Goal: Task Accomplishment & Management: Manage account settings

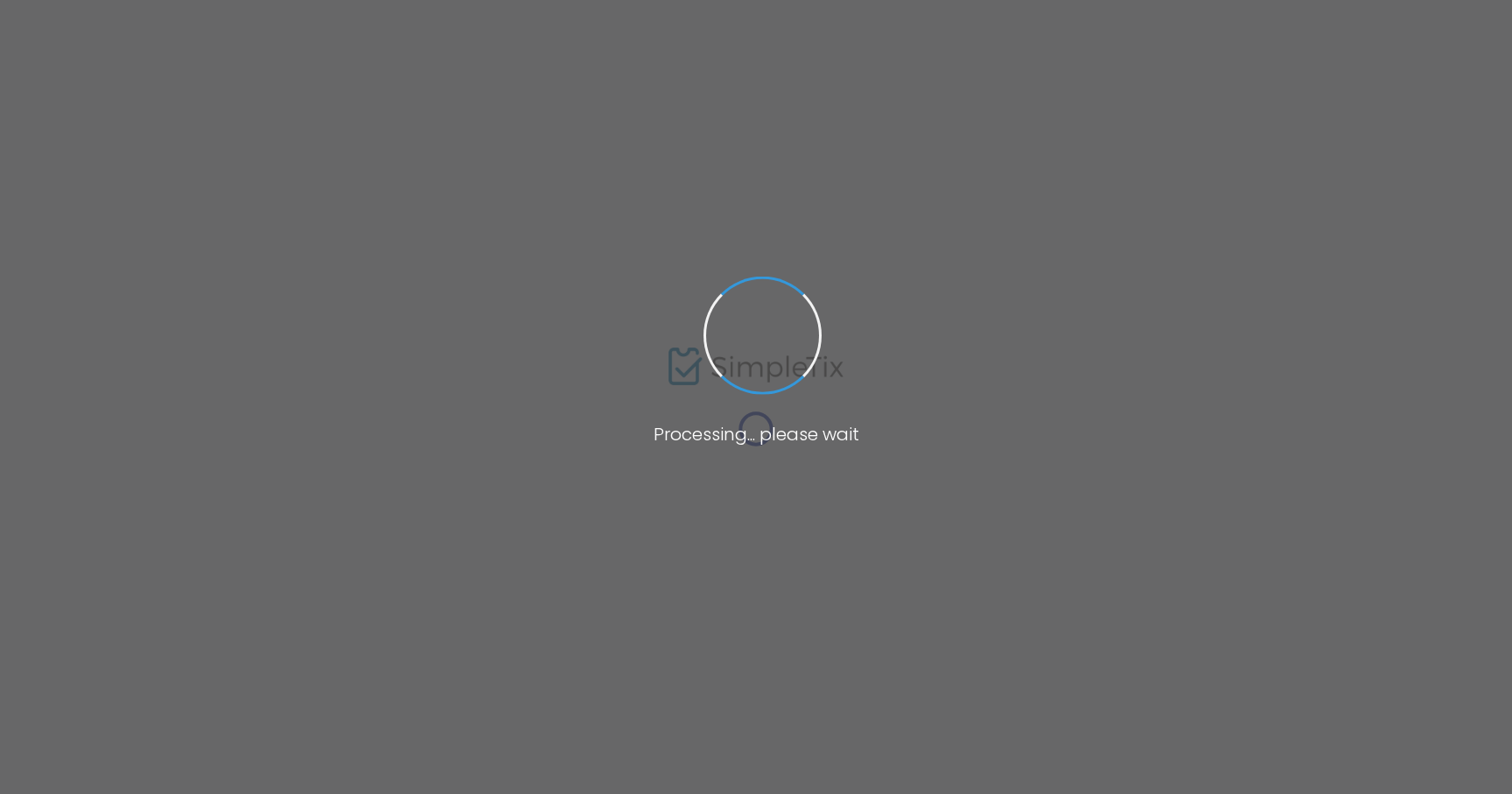
type input "[DEMOGRAPHIC_DATA][PERSON_NAME]"
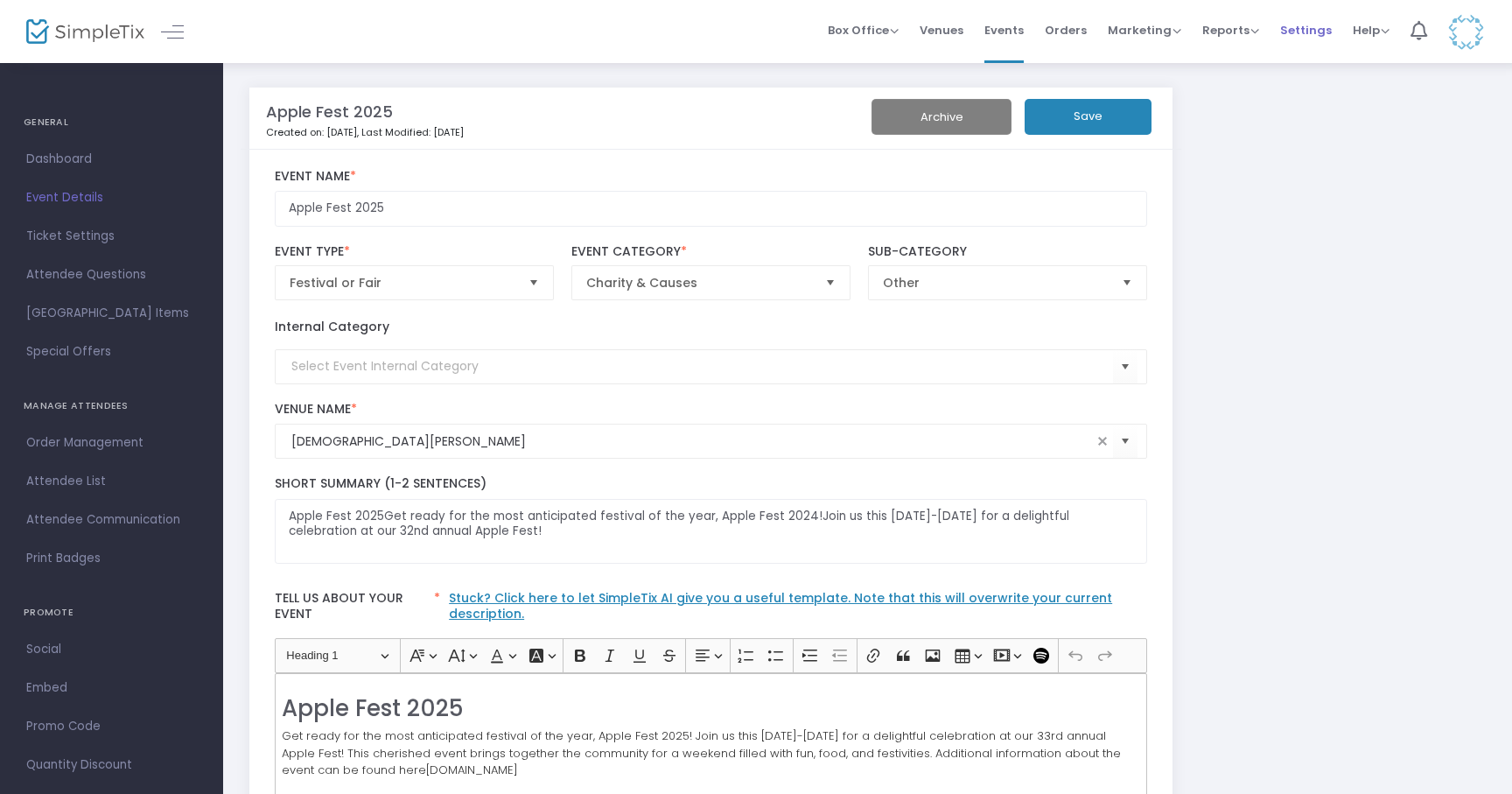
click at [1310, 19] on span "Settings" at bounding box center [1306, 30] width 52 height 45
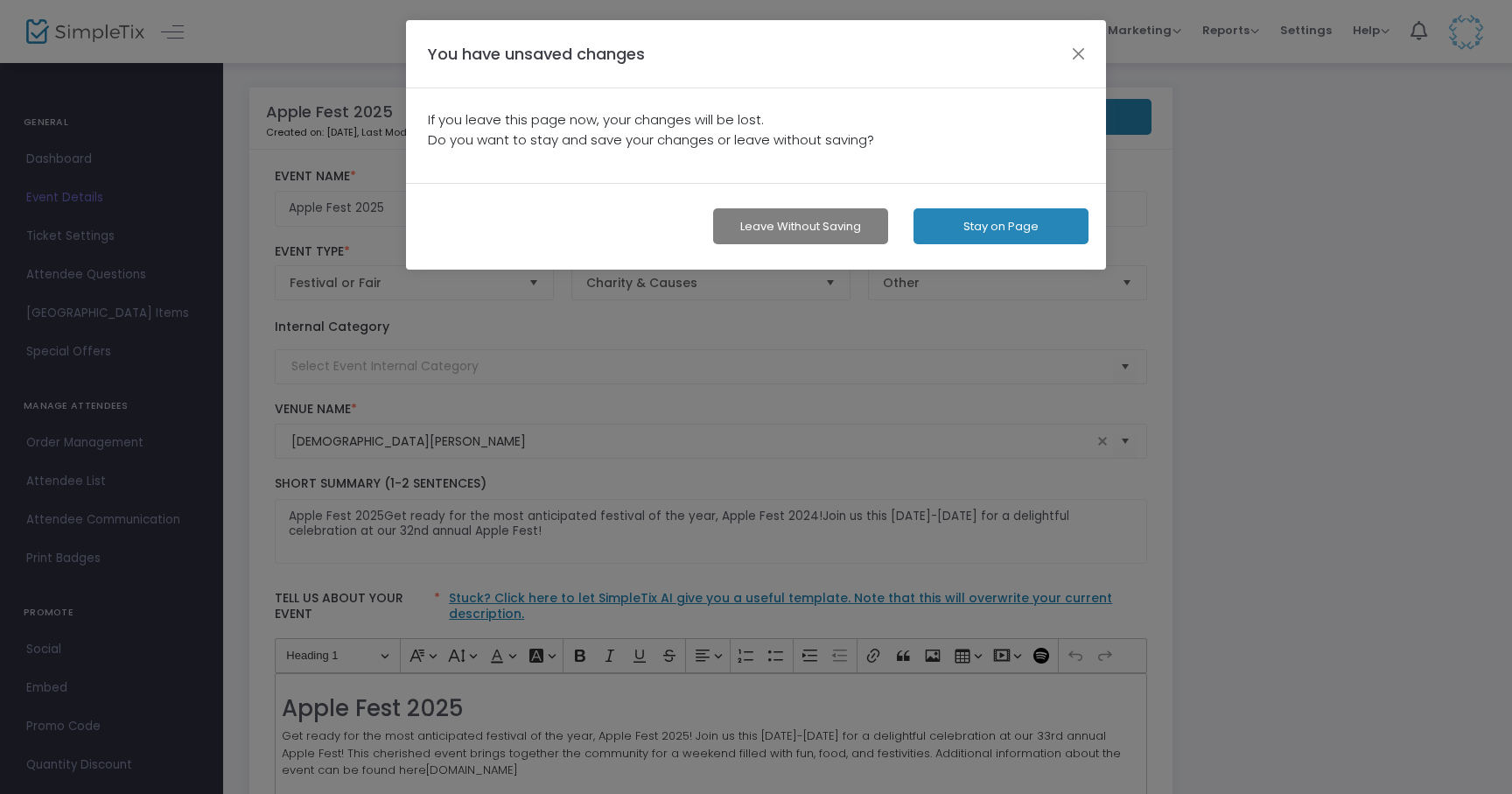
drag, startPoint x: 971, startPoint y: 233, endPoint x: 809, endPoint y: 216, distance: 162.9
click at [809, 216] on div "Leave without Saving Stay on Page" at bounding box center [756, 226] width 700 height 87
click at [809, 216] on button "Leave without Saving" at bounding box center [800, 227] width 175 height 36
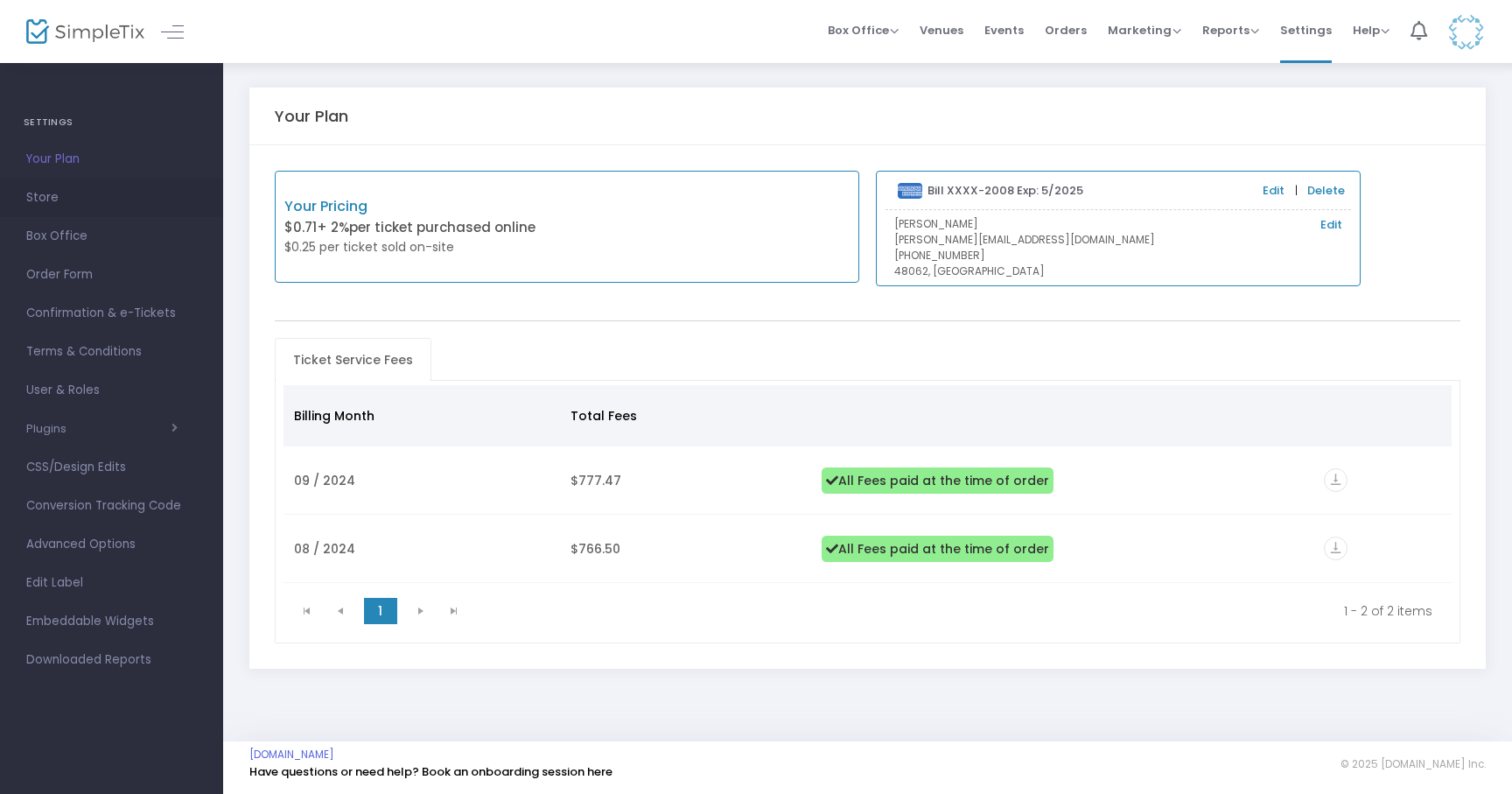
click at [53, 214] on link "Store" at bounding box center [111, 198] width 223 height 39
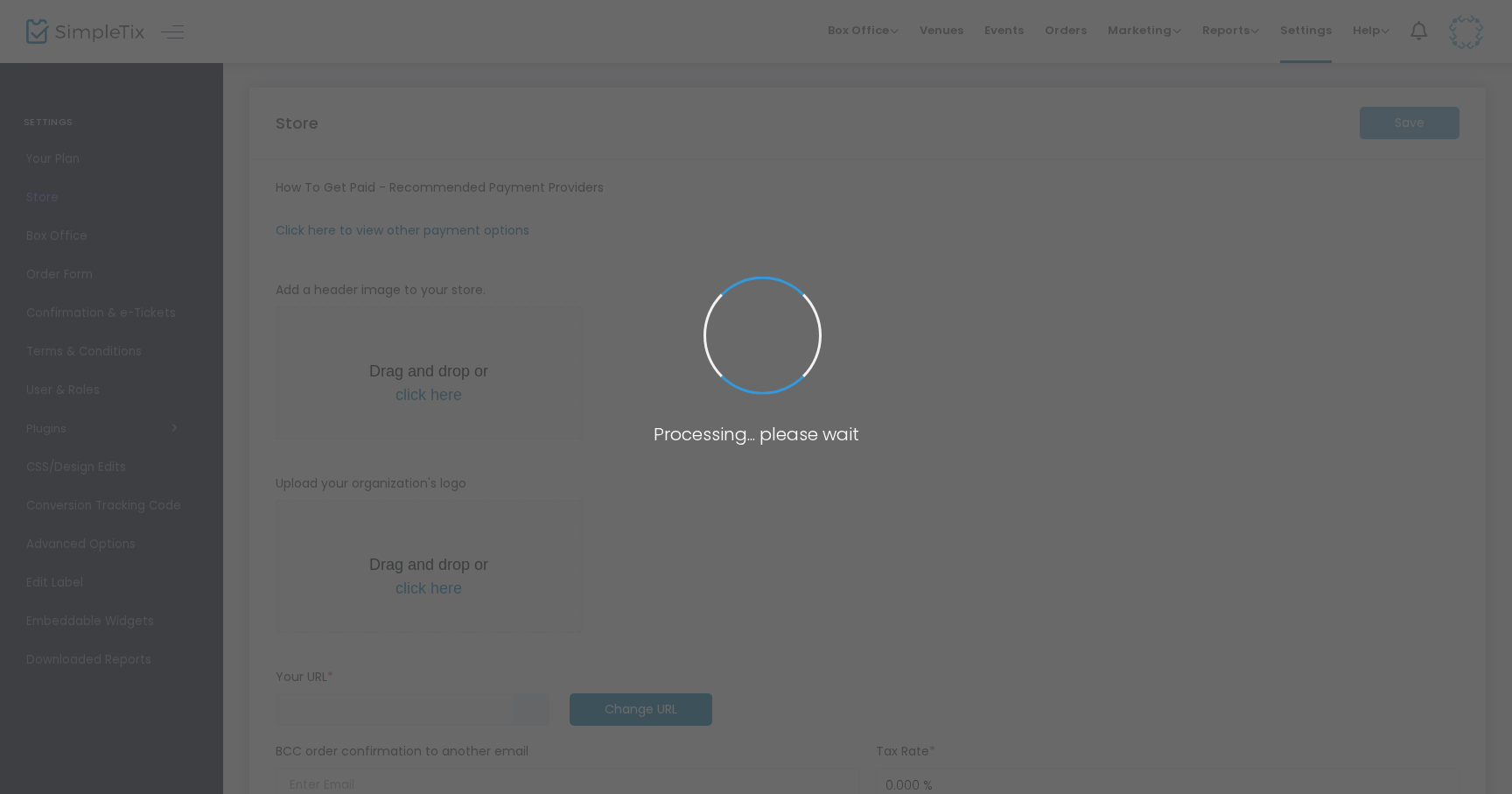
type input "[URL]"
type input "St [PERSON_NAME] Applefest"
type input "[PHONE_NUMBER]"
type input "[DOMAIN_NAME][URL]"
type input "applefestmi"
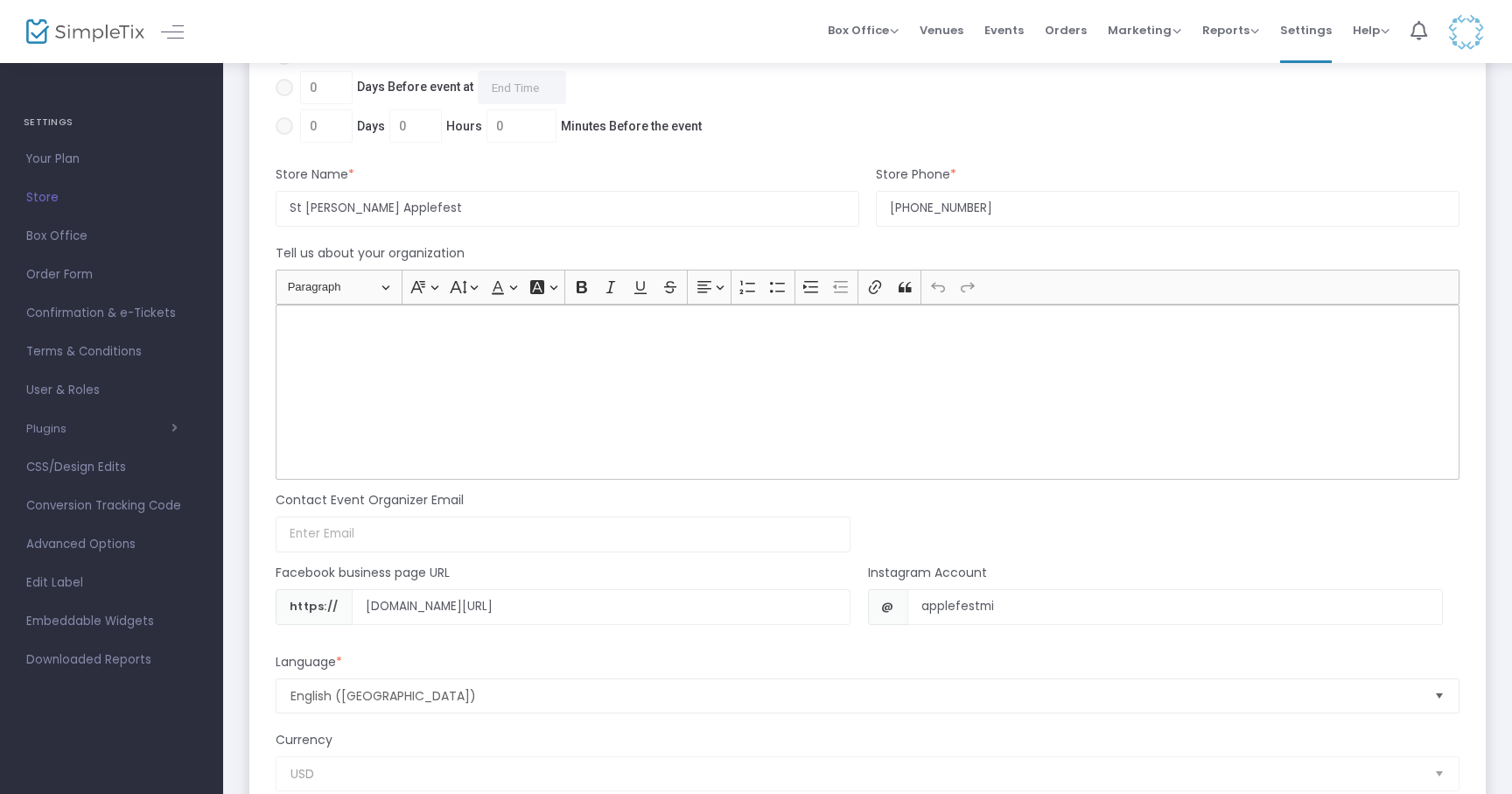
scroll to position [1564, 0]
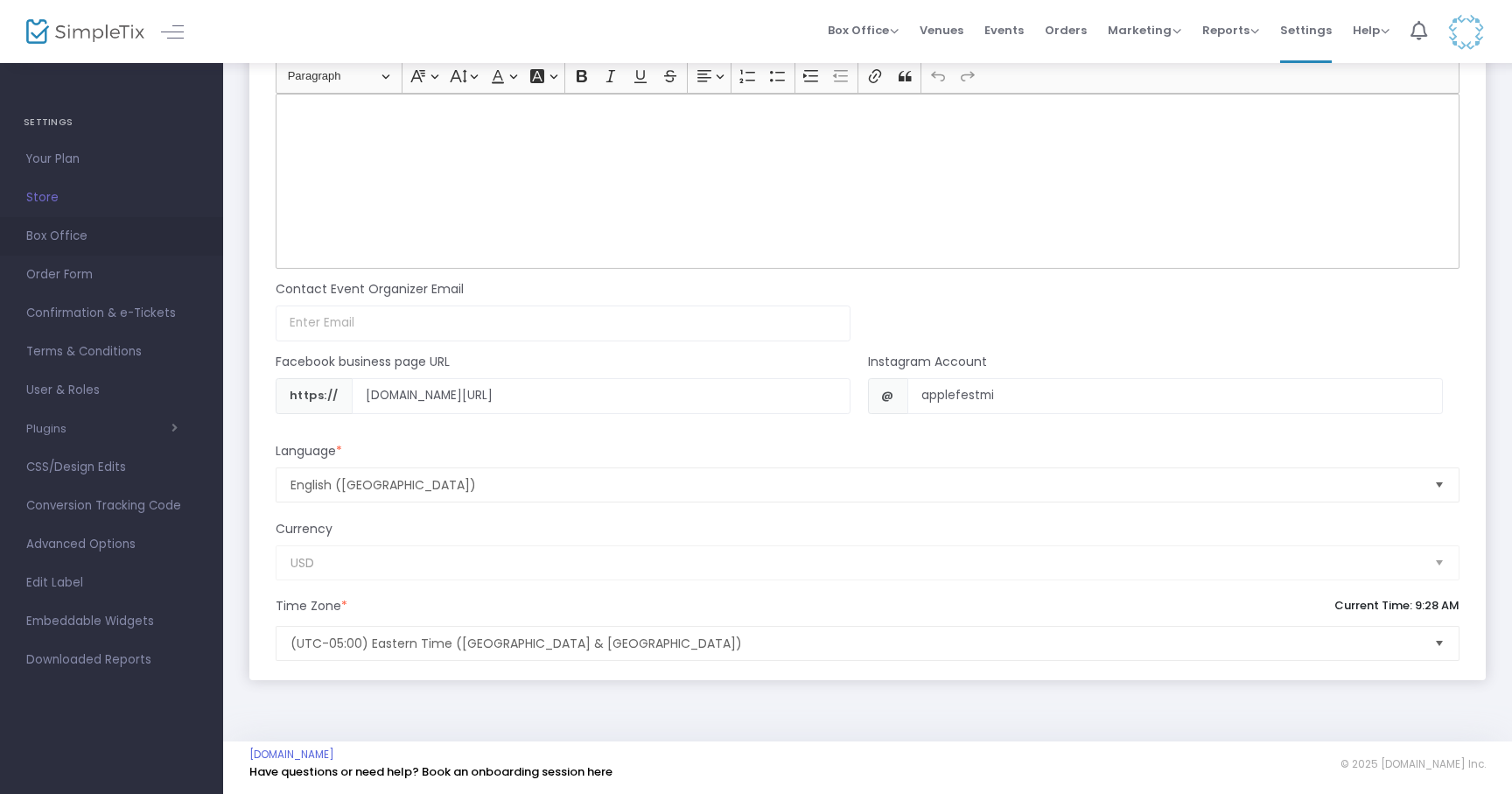
click at [76, 234] on span "Box Office" at bounding box center [111, 236] width 171 height 23
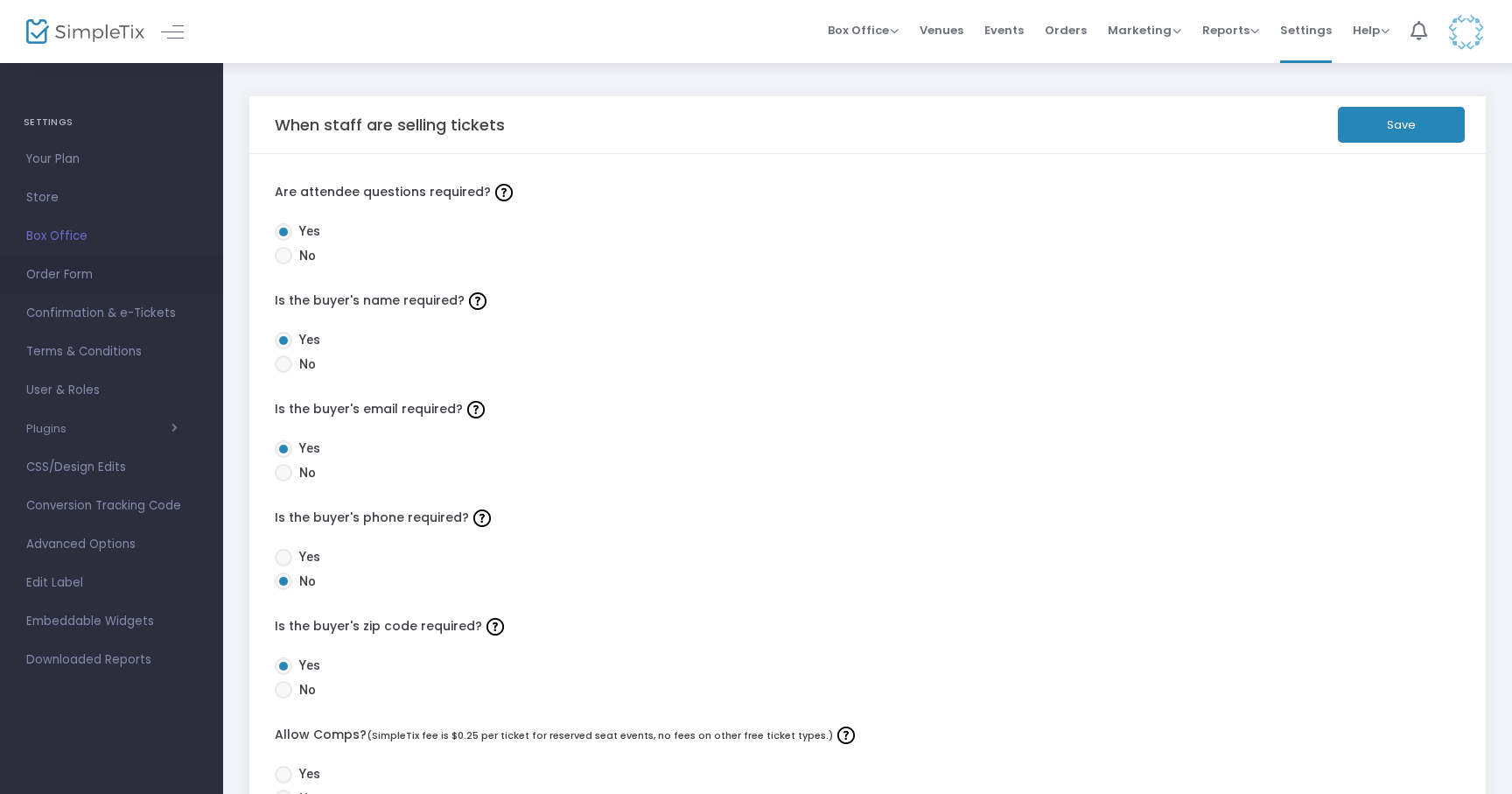
click at [82, 269] on span "Order Form" at bounding box center [111, 275] width 171 height 23
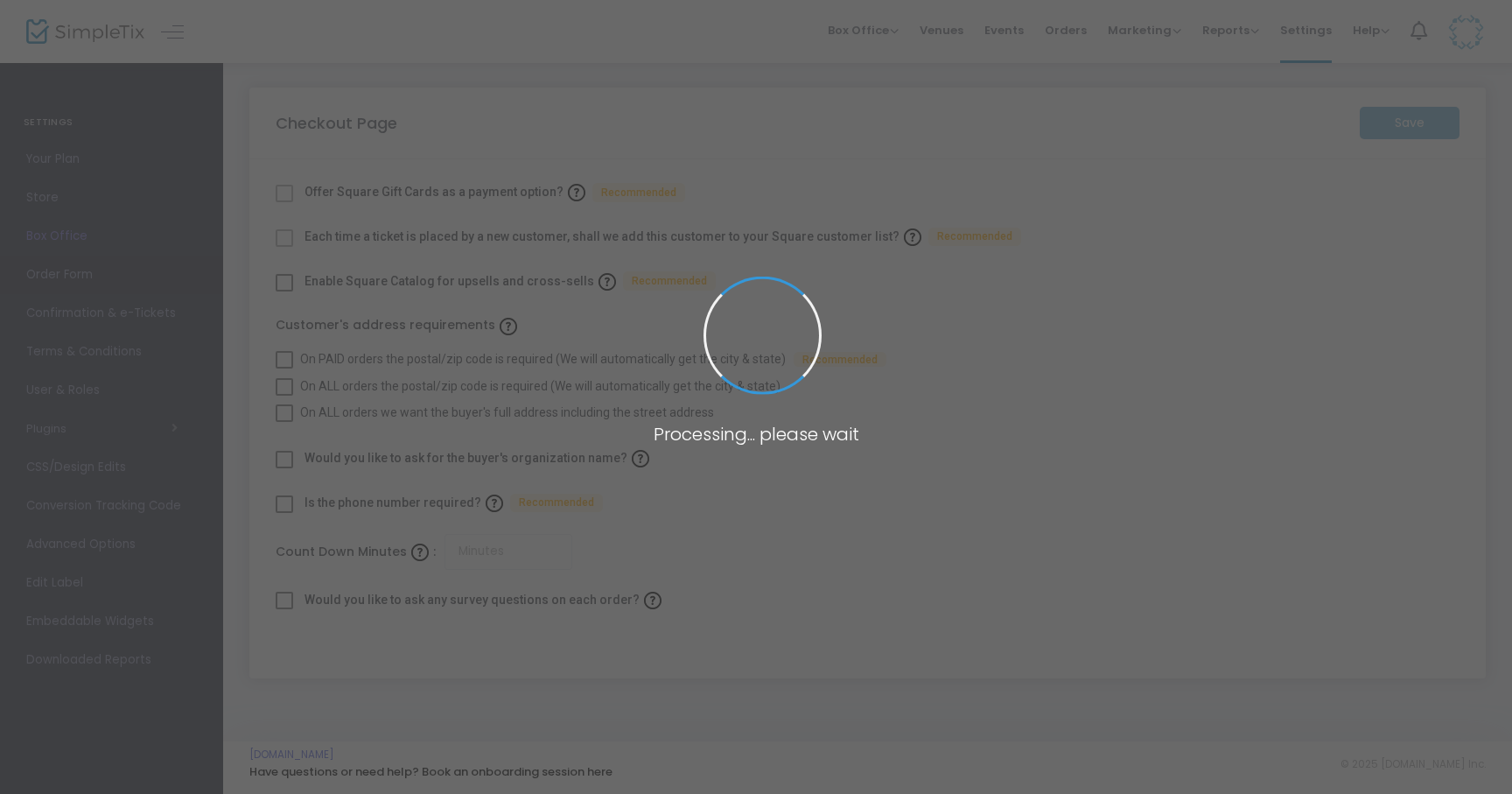
checkbox input "true"
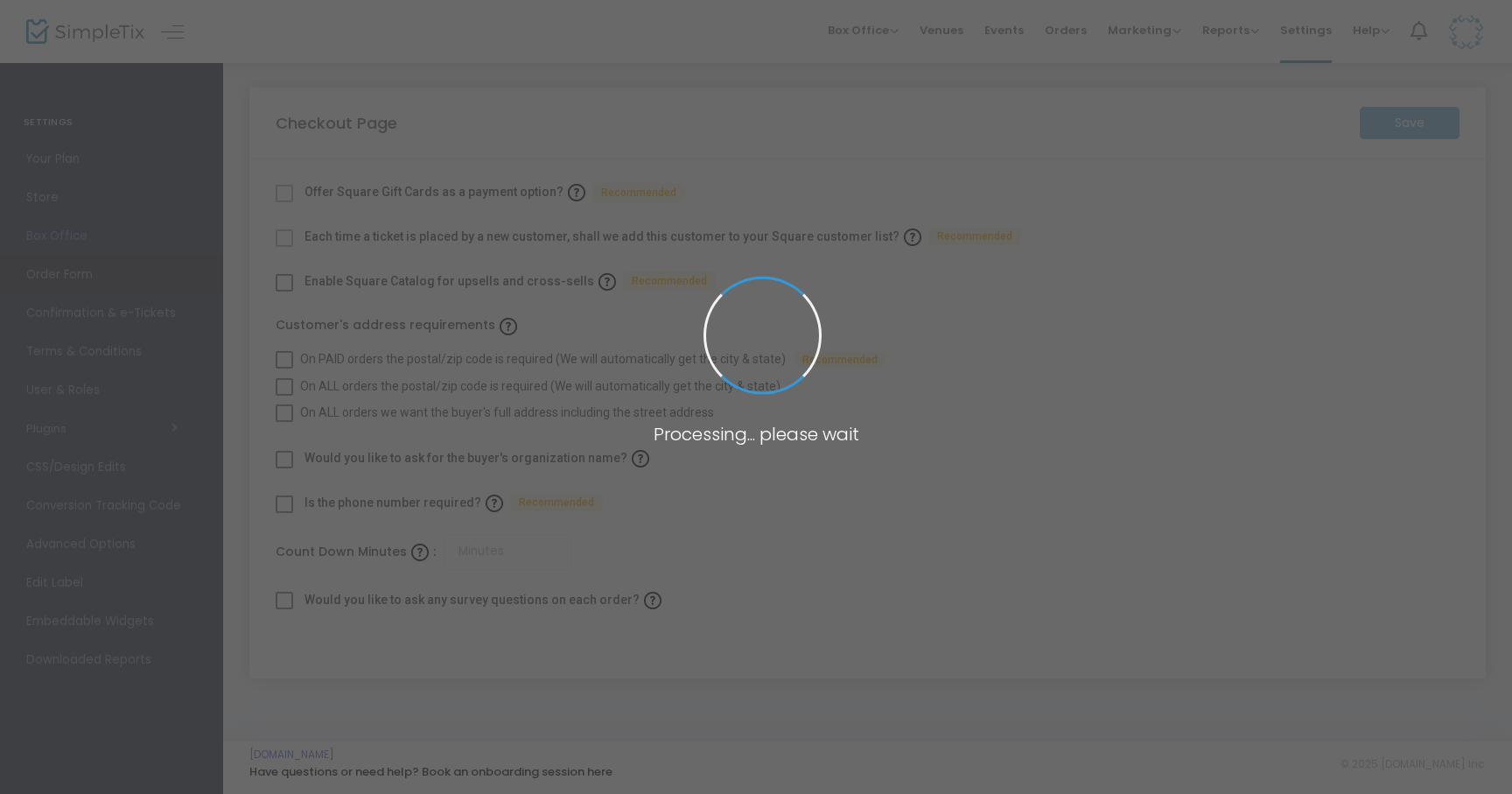
type input "45"
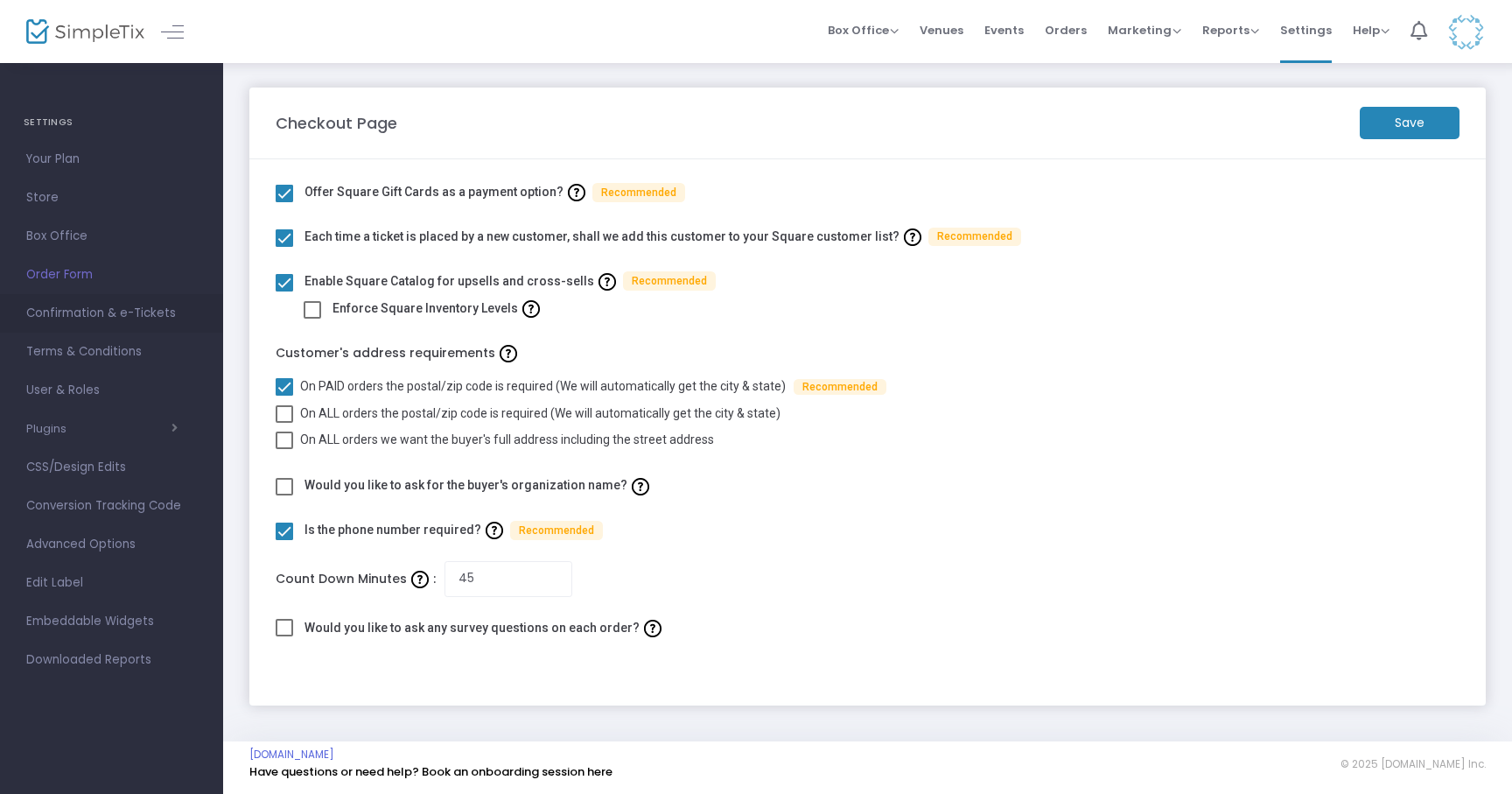
click at [101, 312] on span "Confirmation & e-Tickets" at bounding box center [111, 313] width 171 height 23
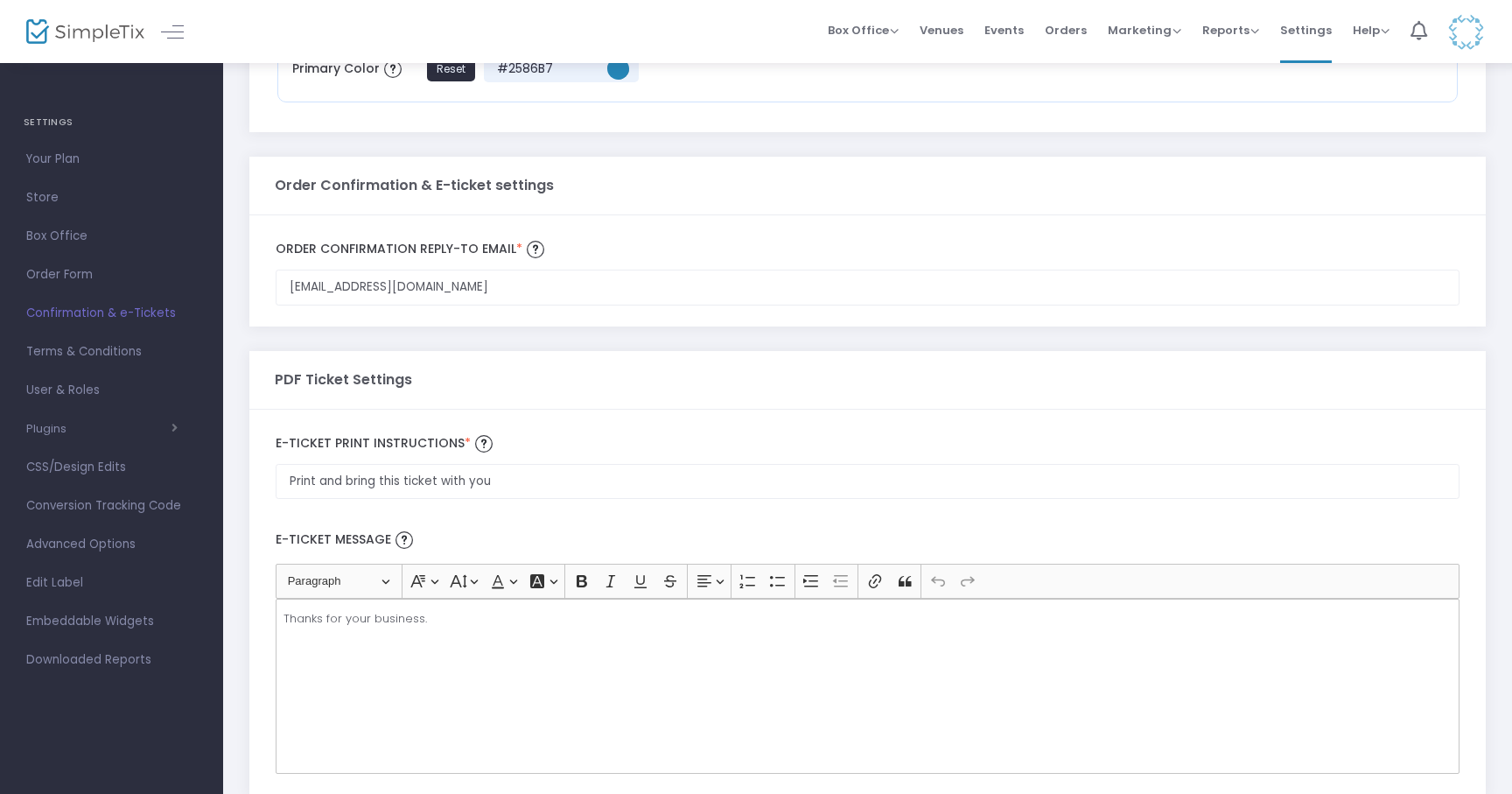
scroll to position [893, 0]
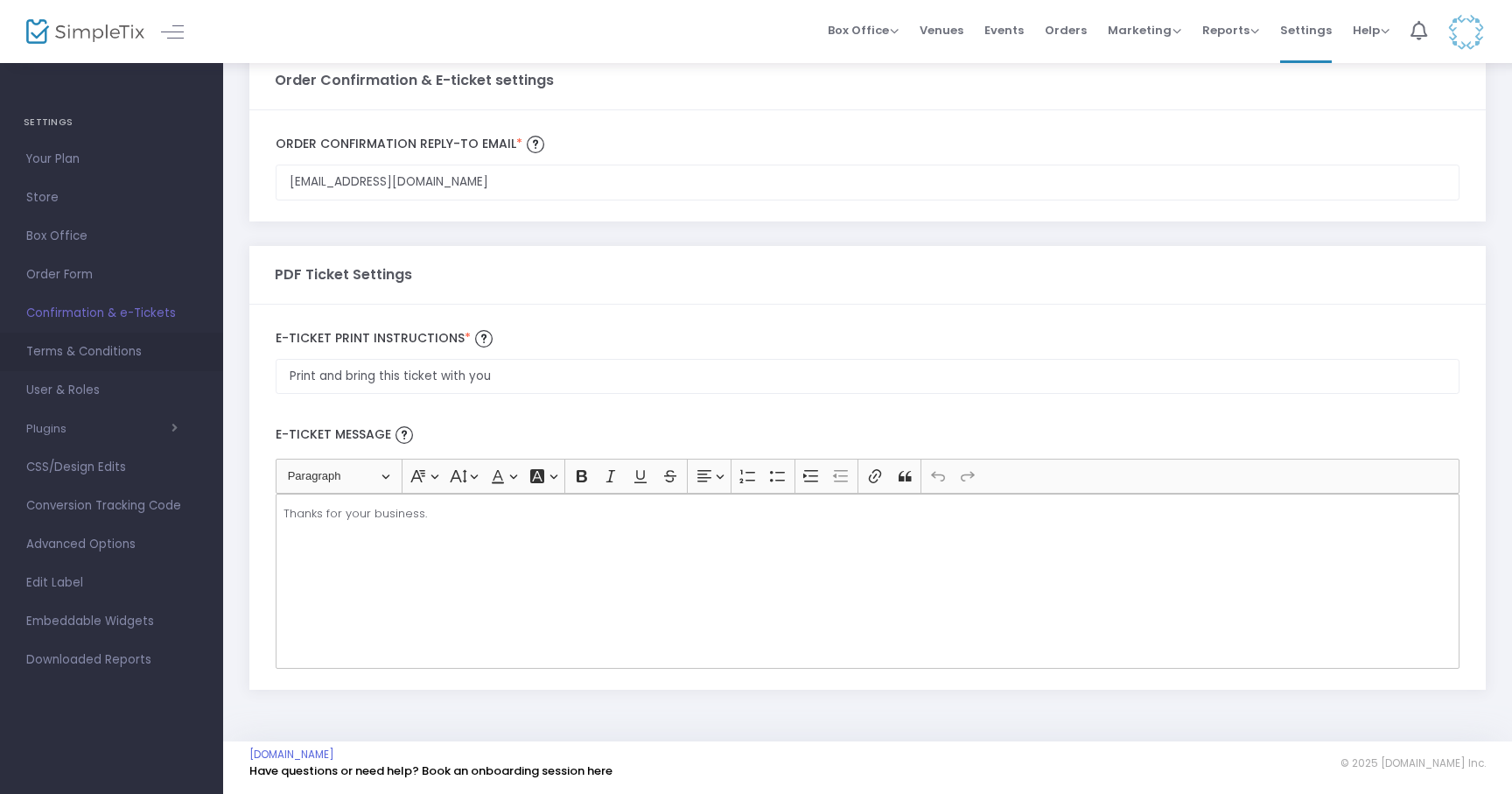
click at [93, 351] on span "Terms & Conditions" at bounding box center [111, 352] width 171 height 23
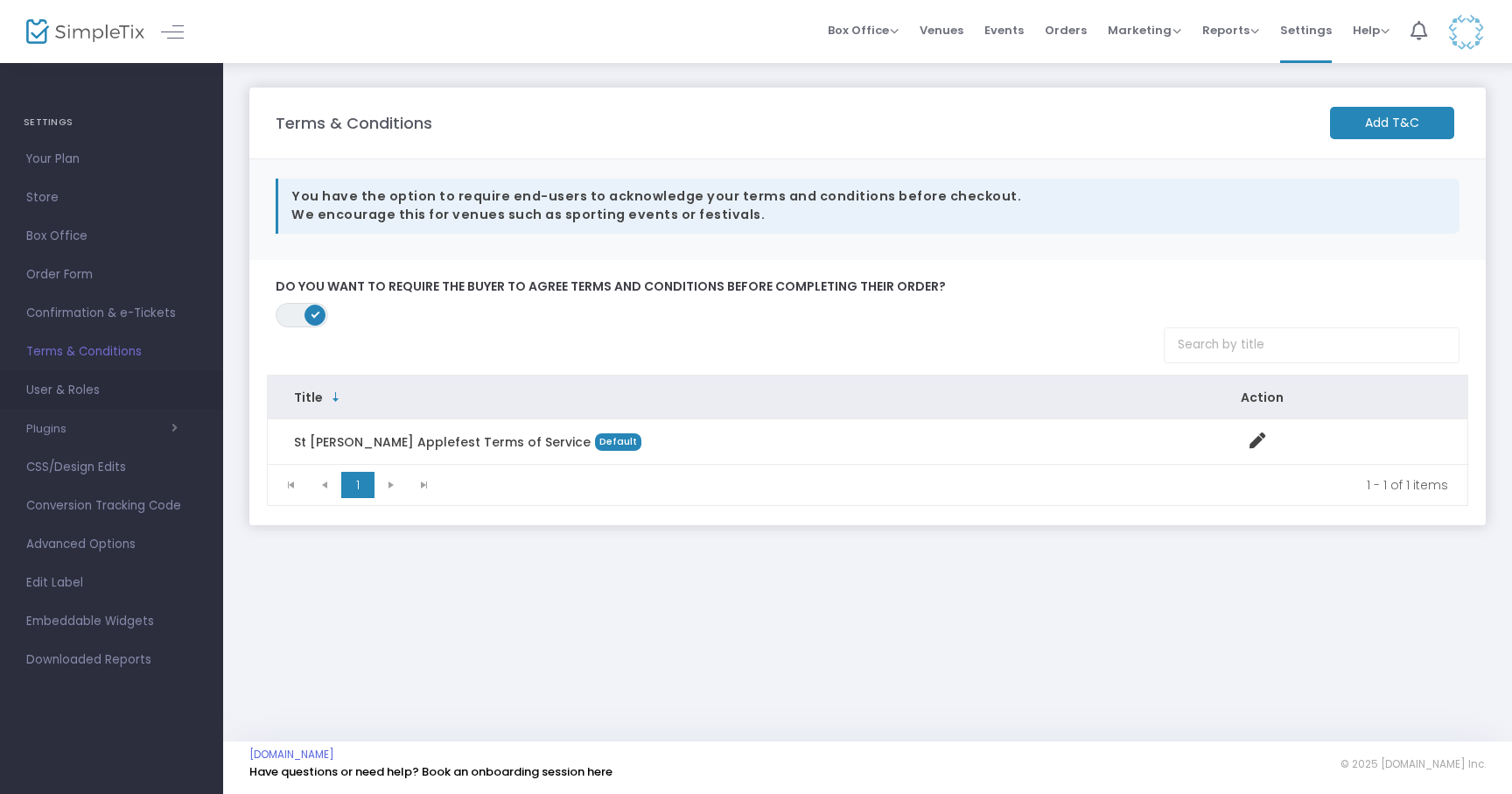
click at [79, 400] on span "User & Roles" at bounding box center [111, 390] width 171 height 23
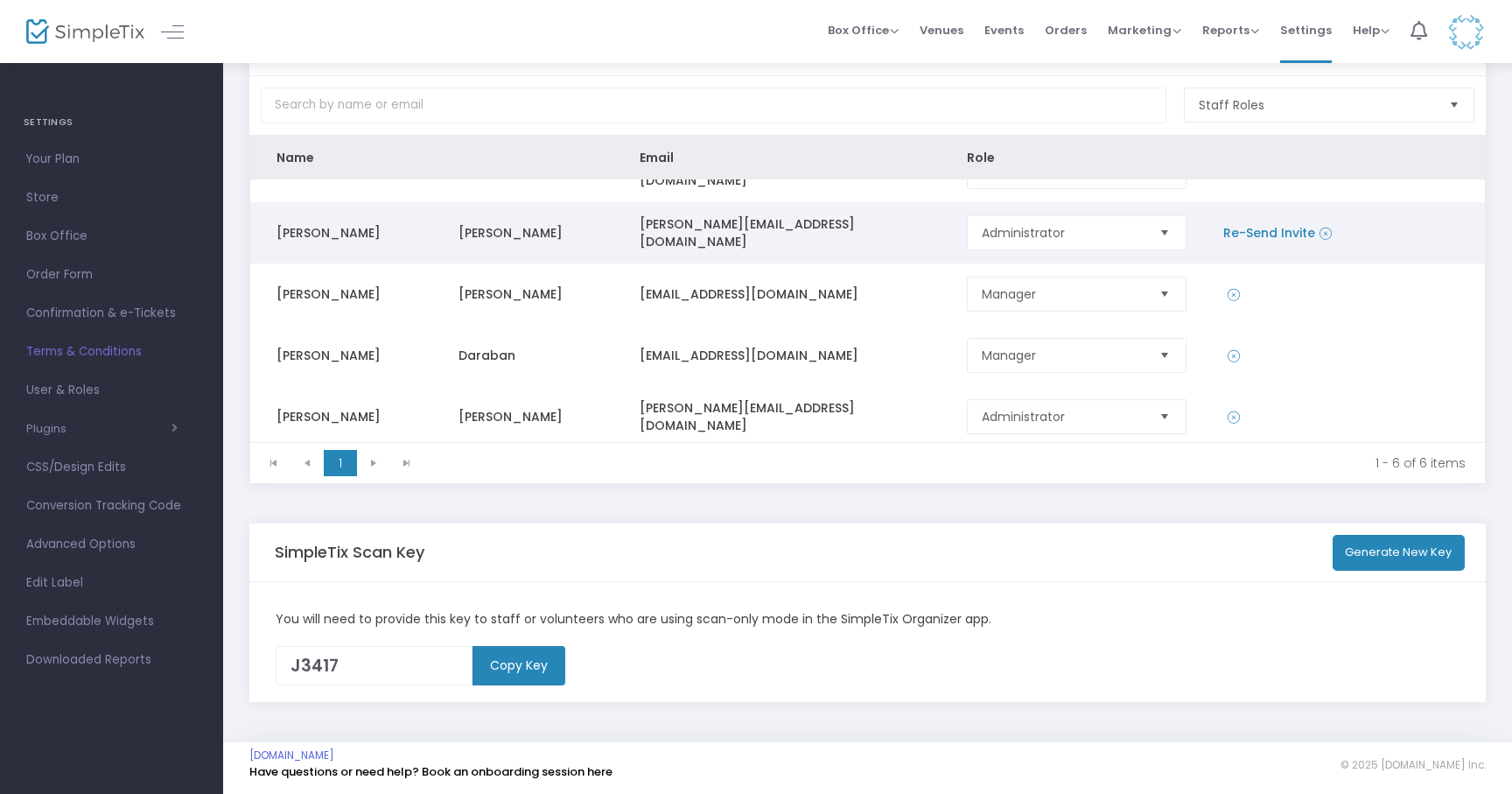
scroll to position [82, 0]
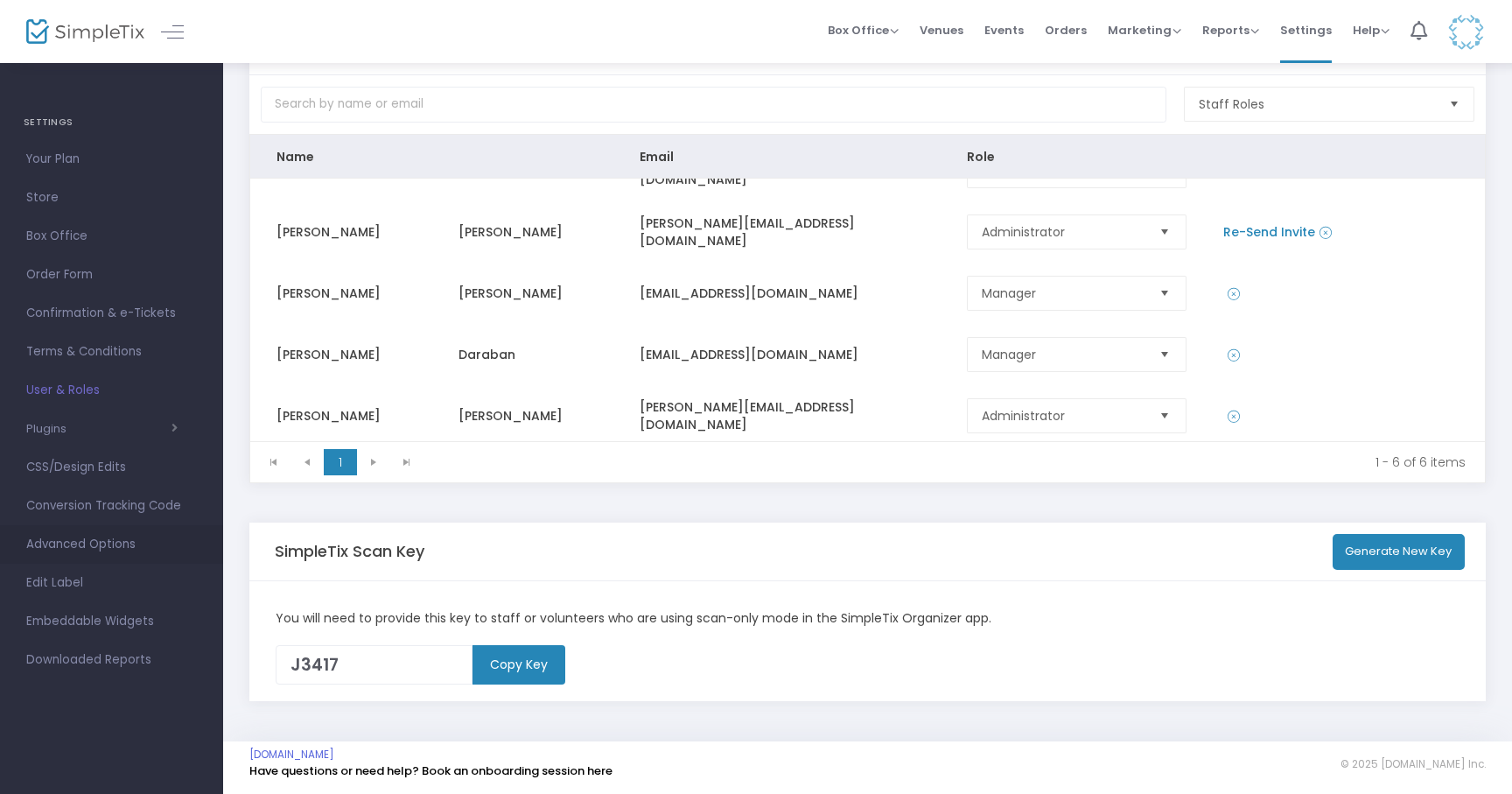
click at [90, 549] on span "Advanced Options" at bounding box center [111, 544] width 171 height 23
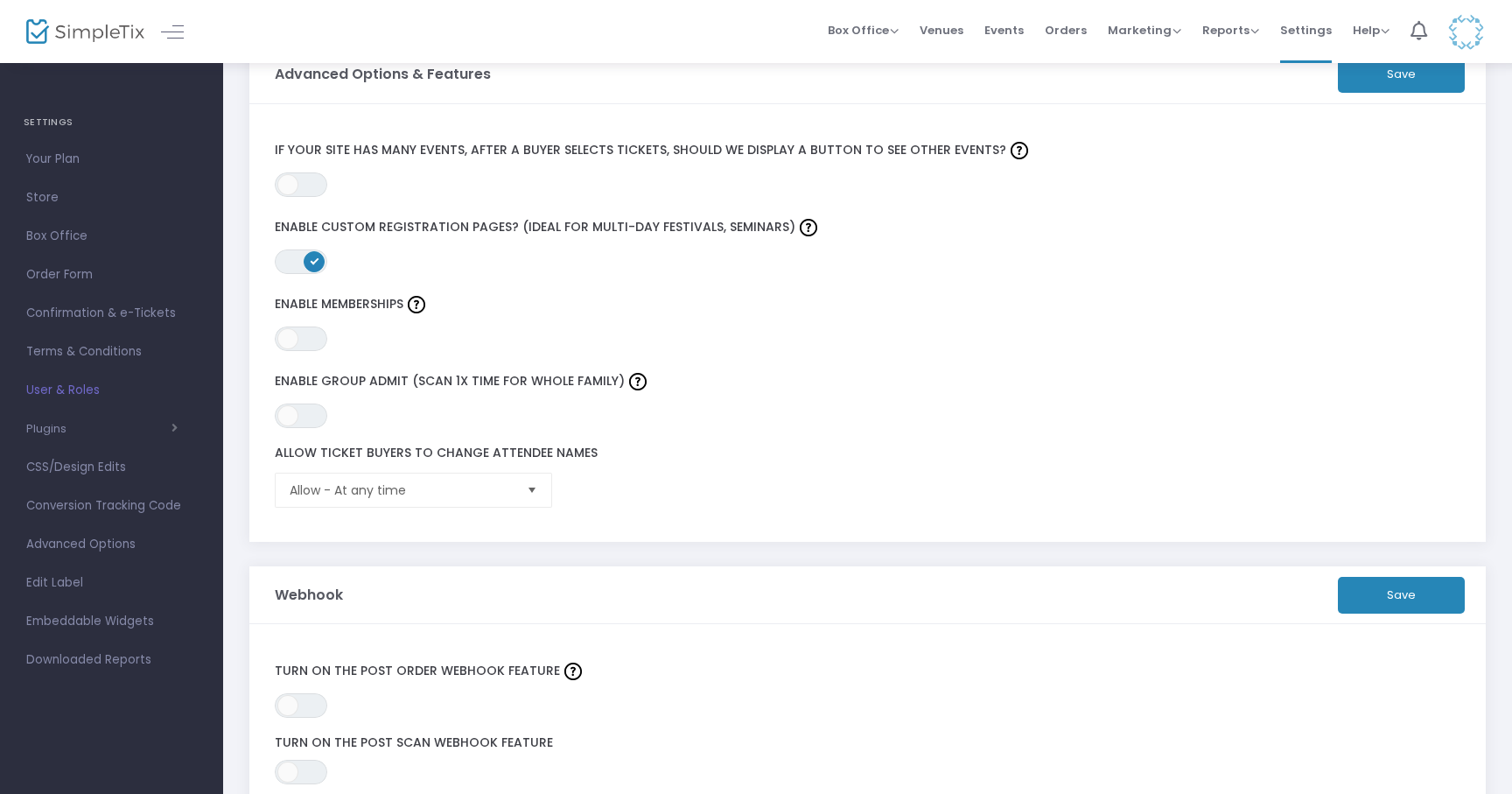
scroll to position [462, 0]
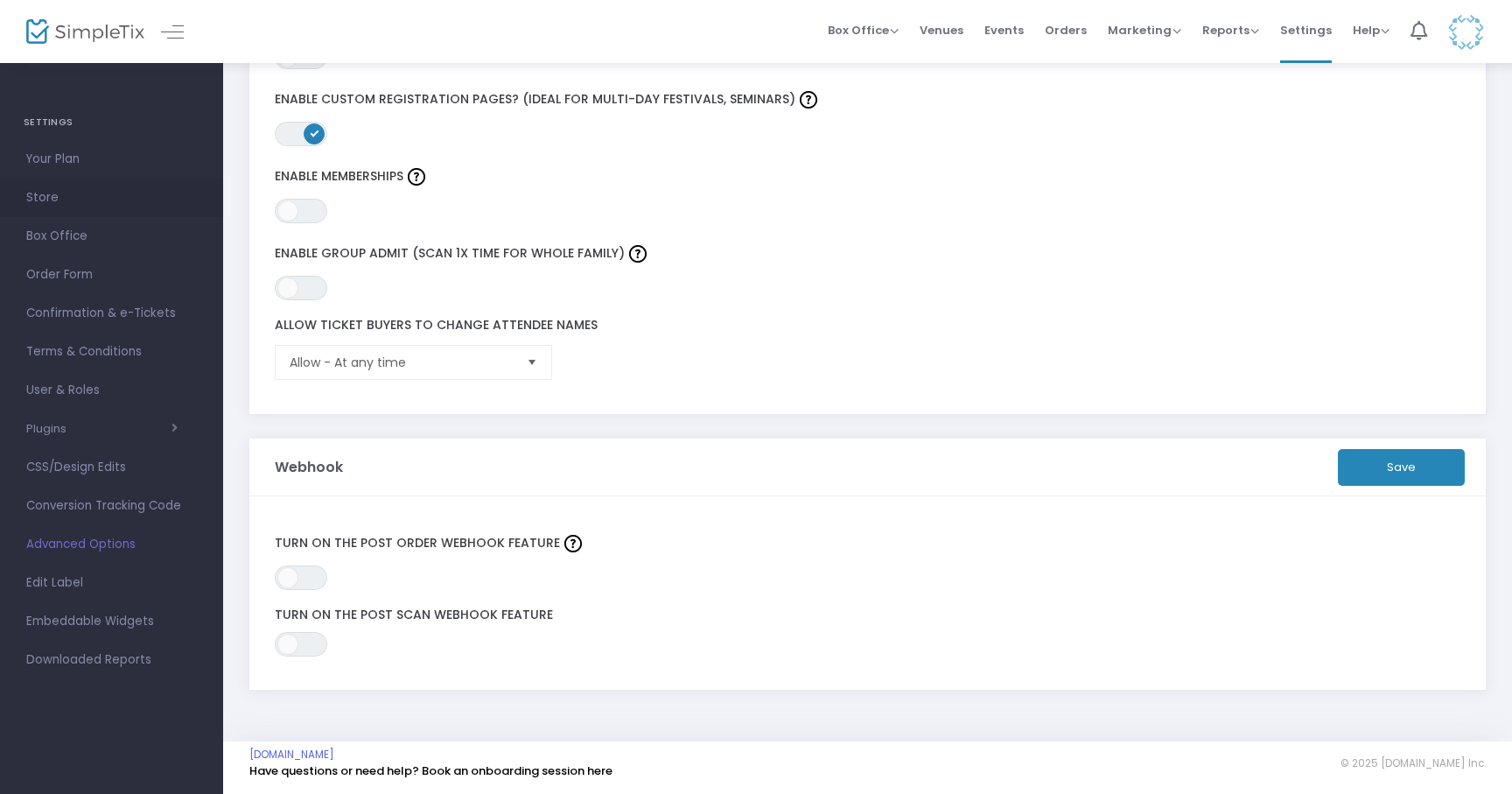
click at [50, 202] on span "Store" at bounding box center [111, 198] width 171 height 23
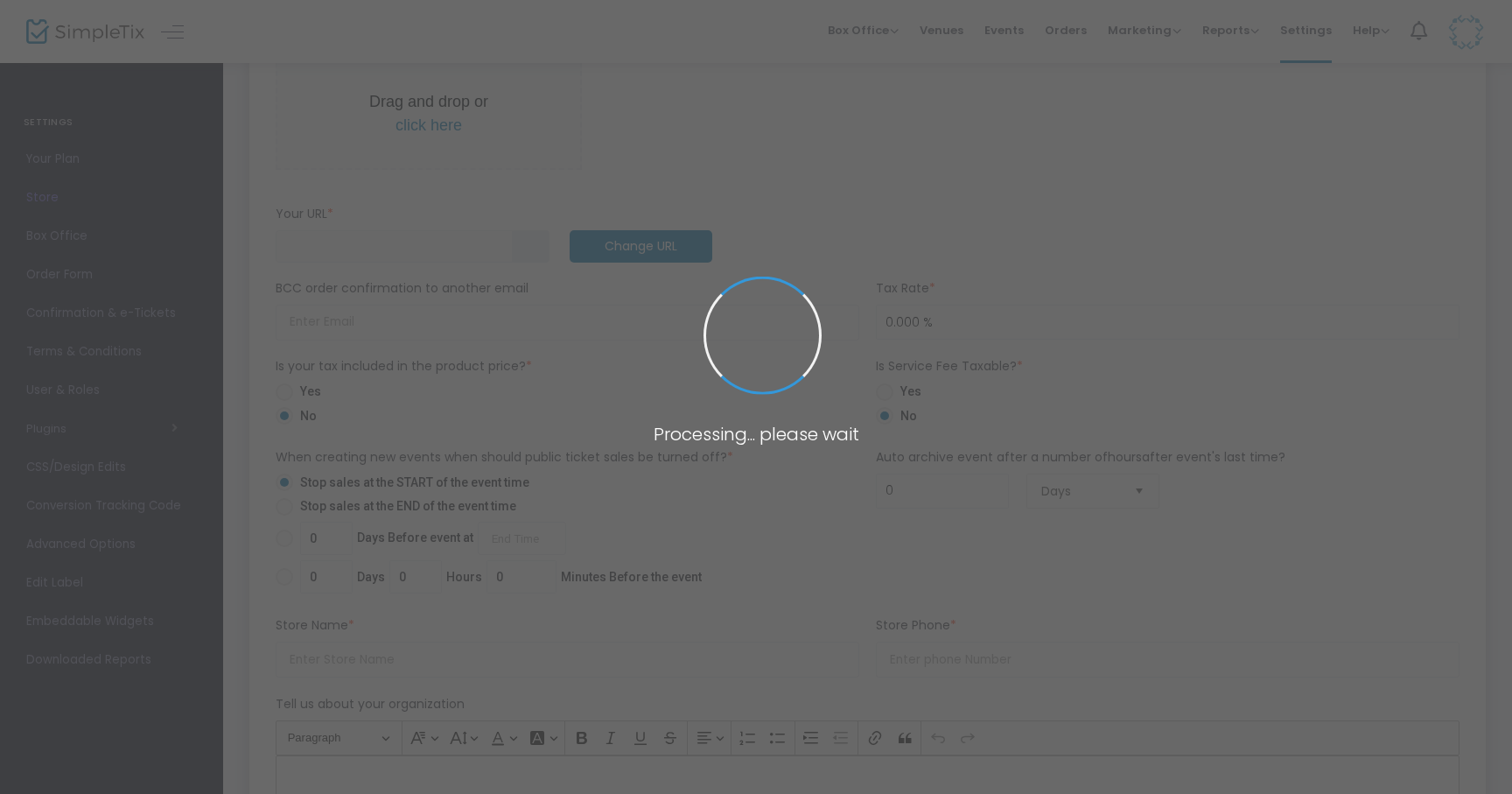
type input "[URL]"
type input "St [PERSON_NAME] Applefest"
type input "[PHONE_NUMBER]"
type input "[DOMAIN_NAME][URL]"
type input "applefestmi"
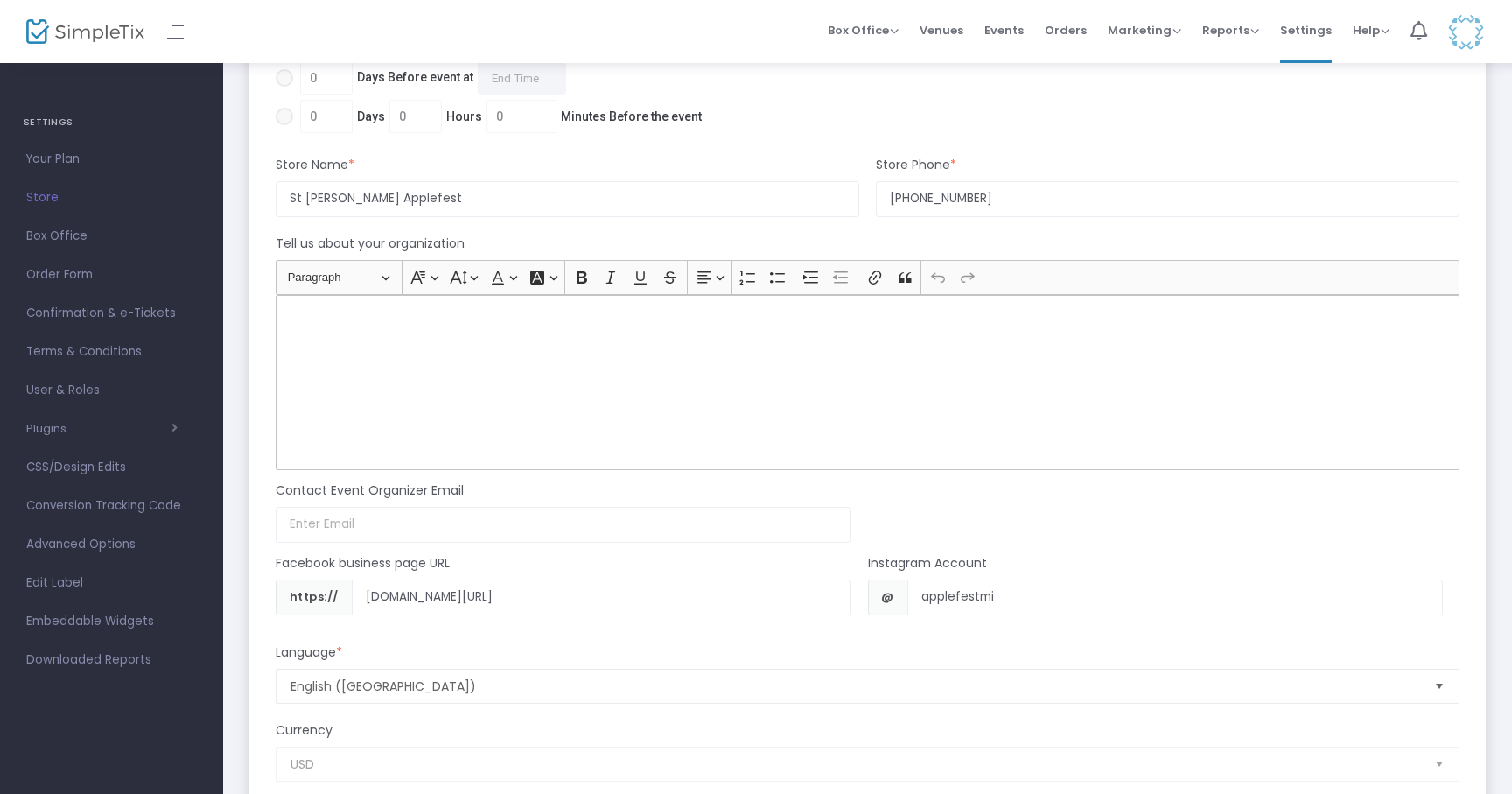
scroll to position [1564, 0]
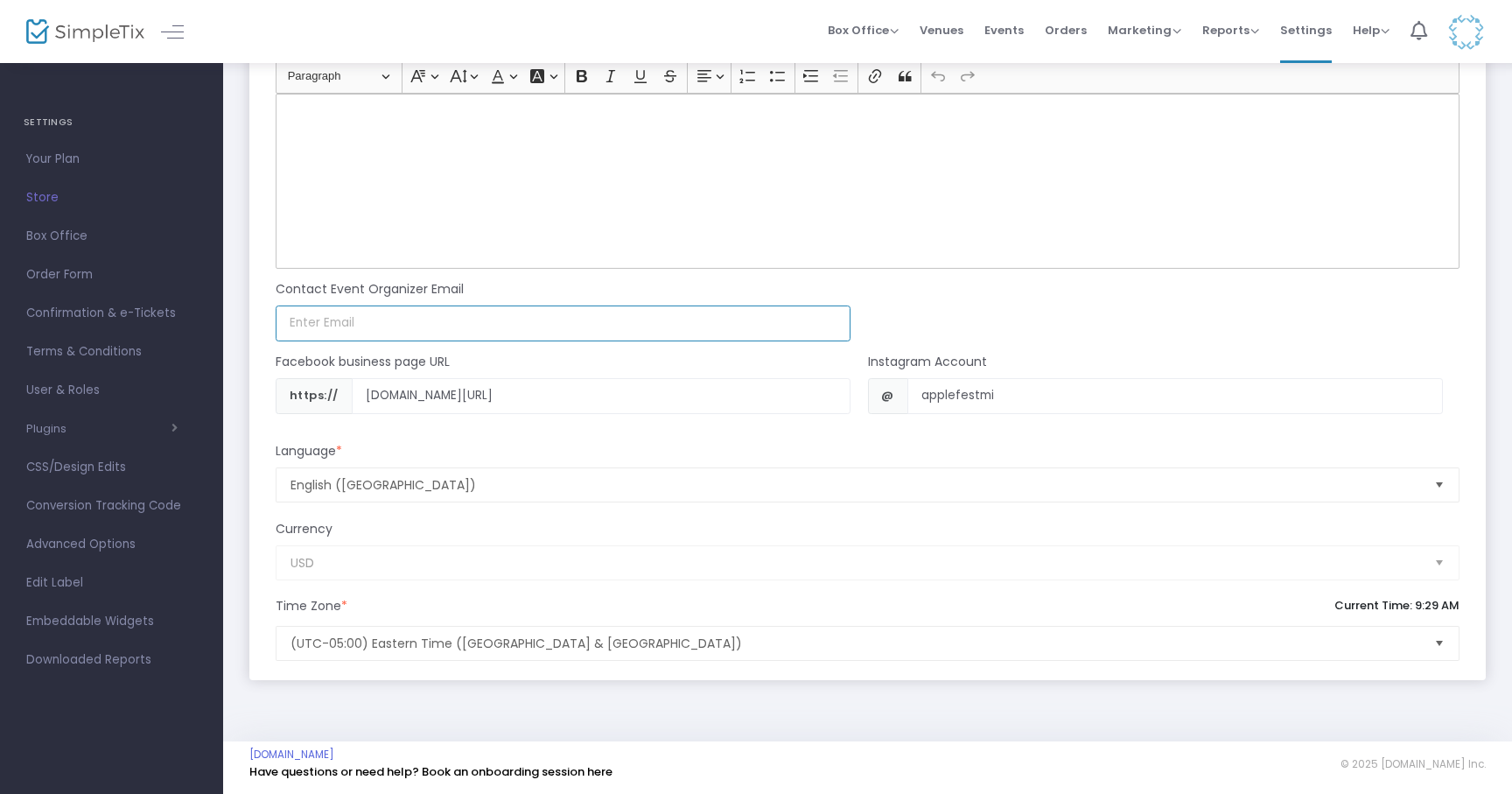
click at [386, 329] on input at bounding box center [563, 324] width 575 height 36
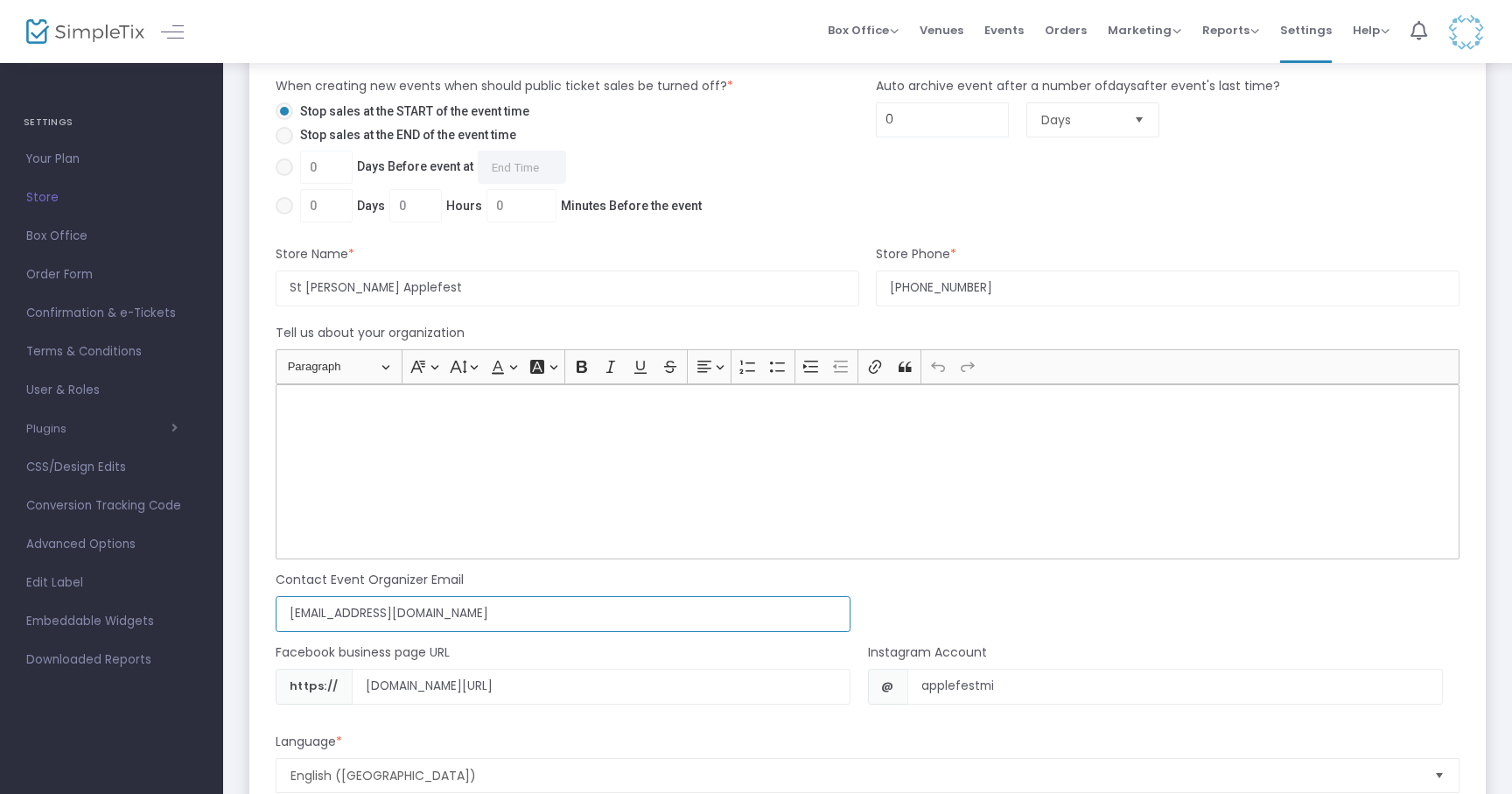
scroll to position [1243, 0]
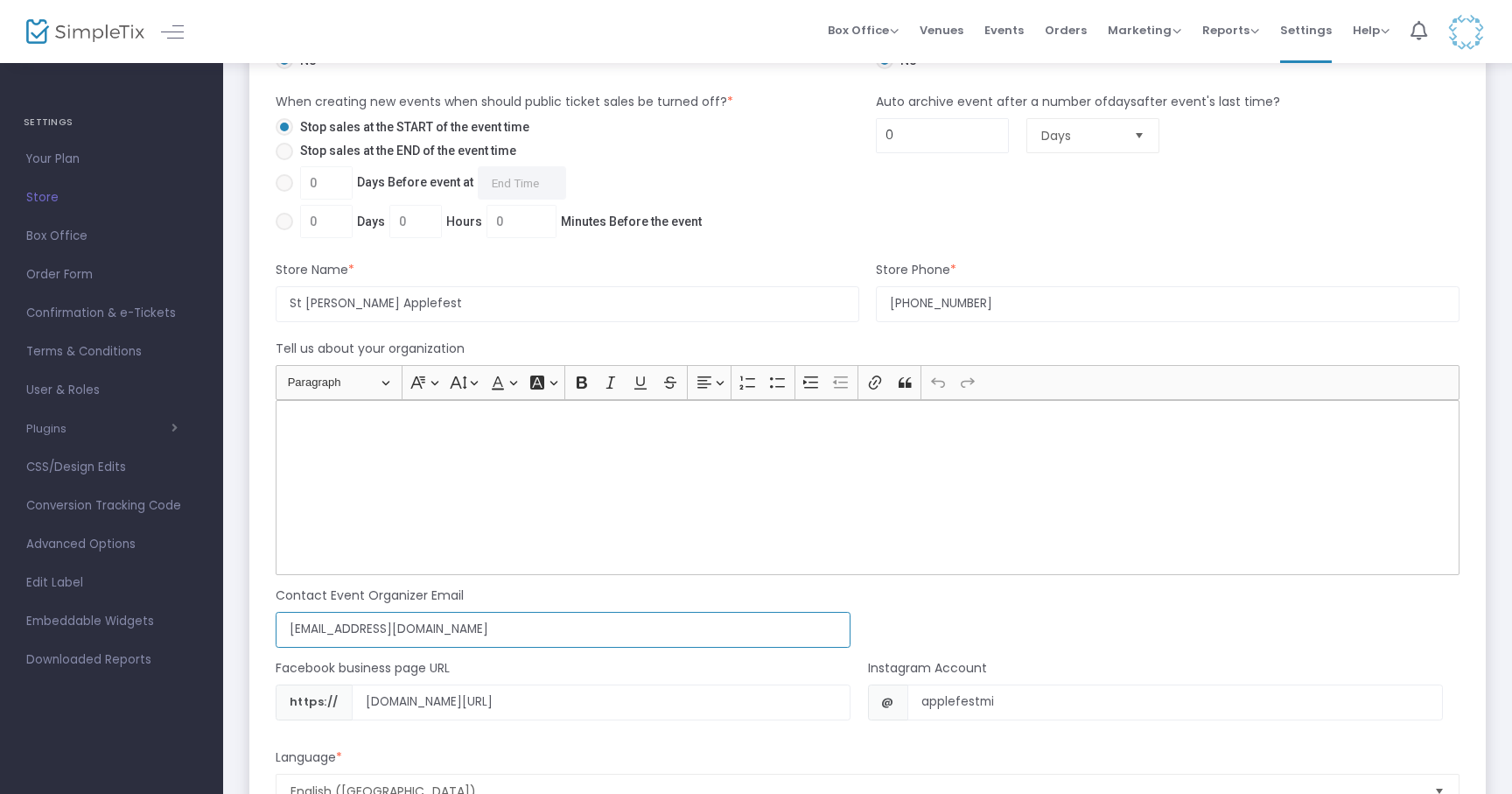
type input "[EMAIL_ADDRESS][DOMAIN_NAME]"
click at [396, 311] on input "St [PERSON_NAME] Applefest" at bounding box center [567, 304] width 583 height 36
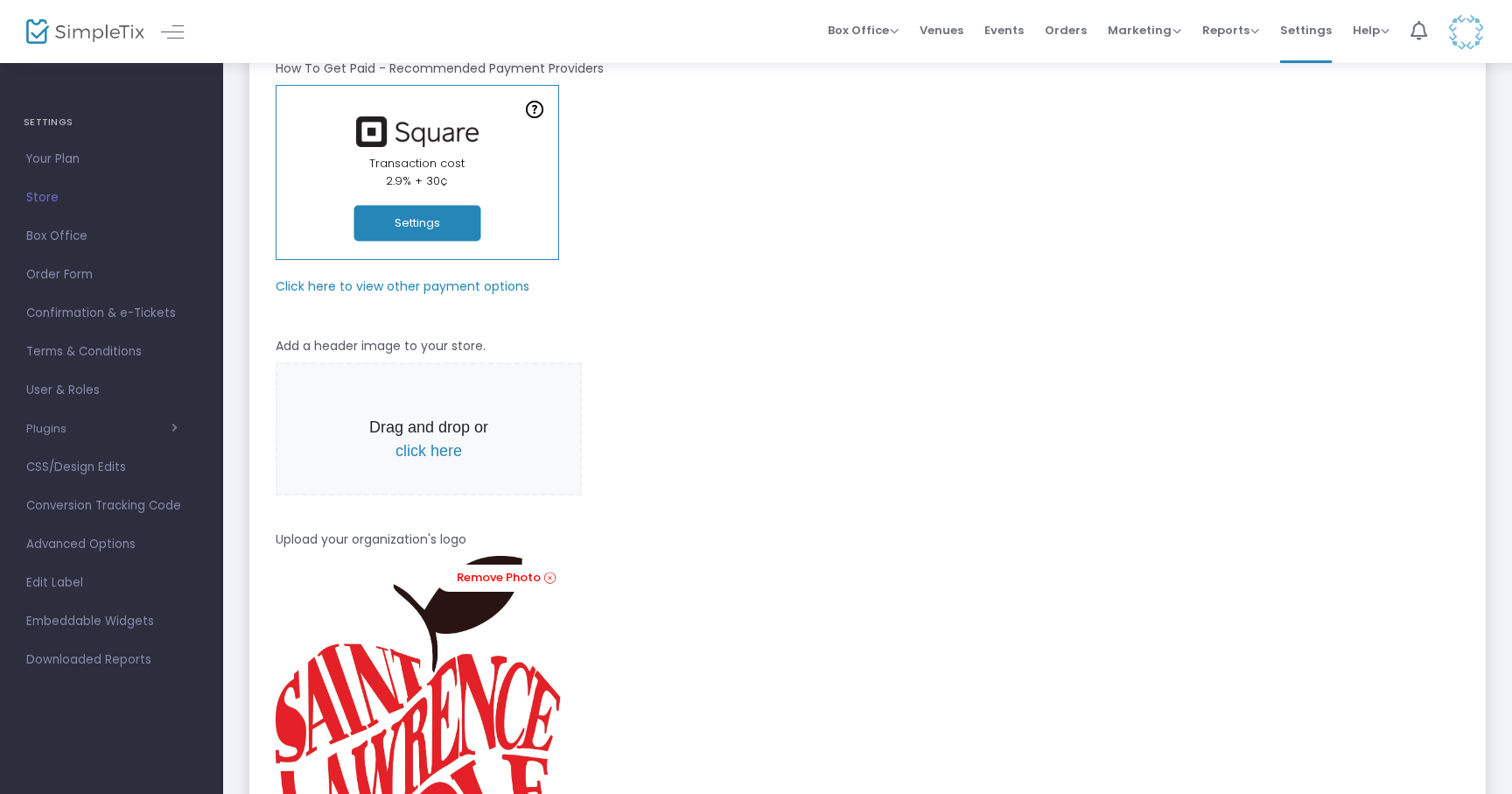
scroll to position [0, 0]
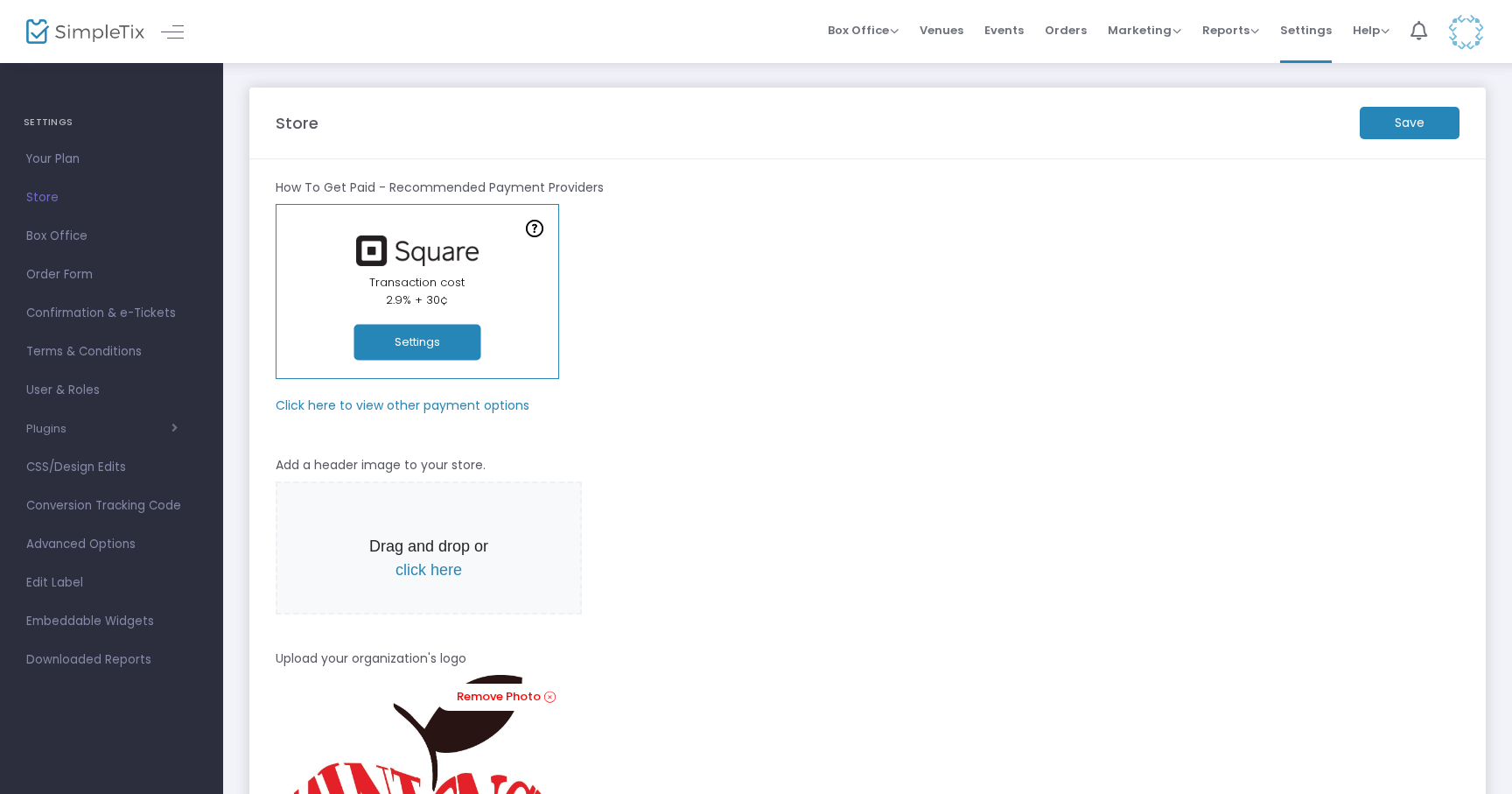
type input "St [PERSON_NAME] Apple Fest"
click at [1405, 124] on m-button "Save" at bounding box center [1409, 123] width 100 height 32
click at [1020, 26] on span "Events" at bounding box center [1004, 30] width 39 height 45
